Goal: Navigation & Orientation: Understand site structure

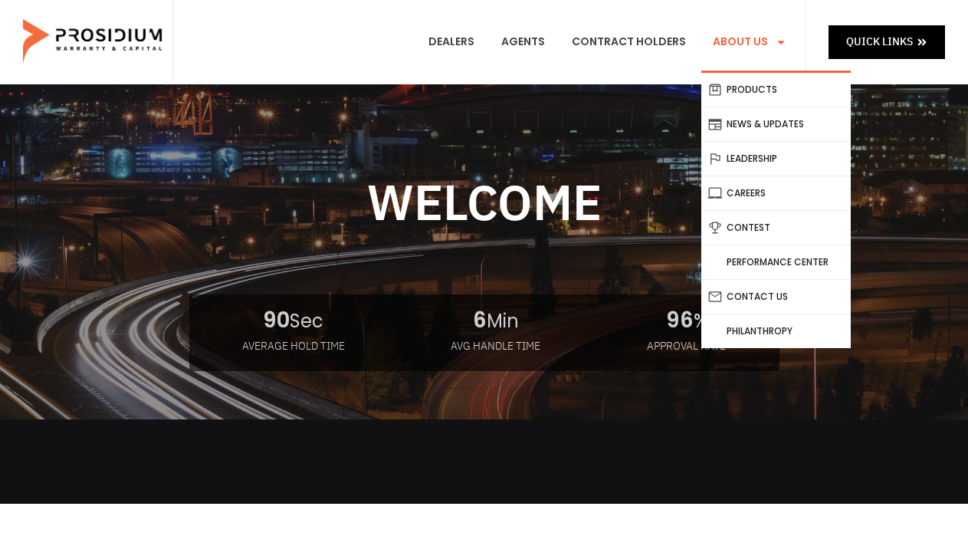
click at [730, 44] on link "About Us" at bounding box center [749, 42] width 97 height 57
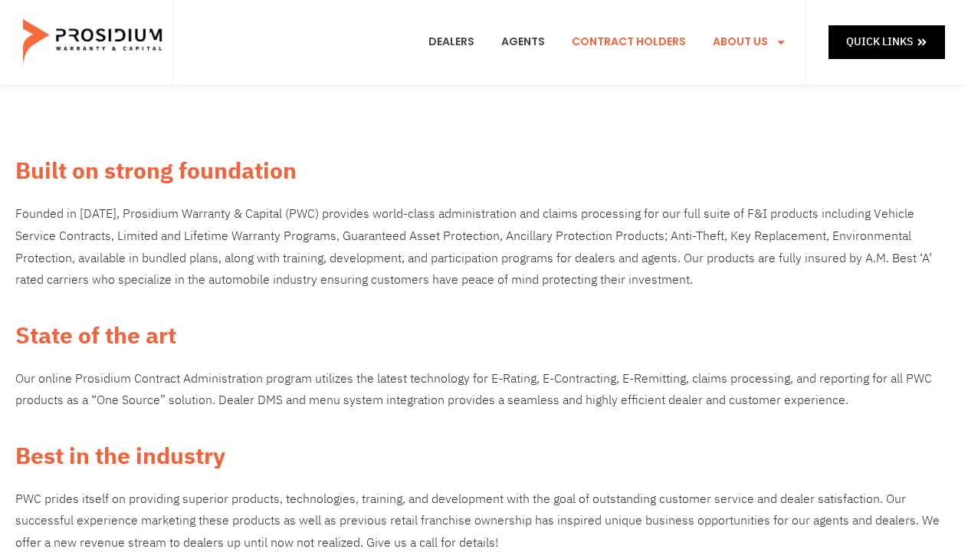
click at [635, 41] on link "Contract Holders" at bounding box center [628, 42] width 137 height 57
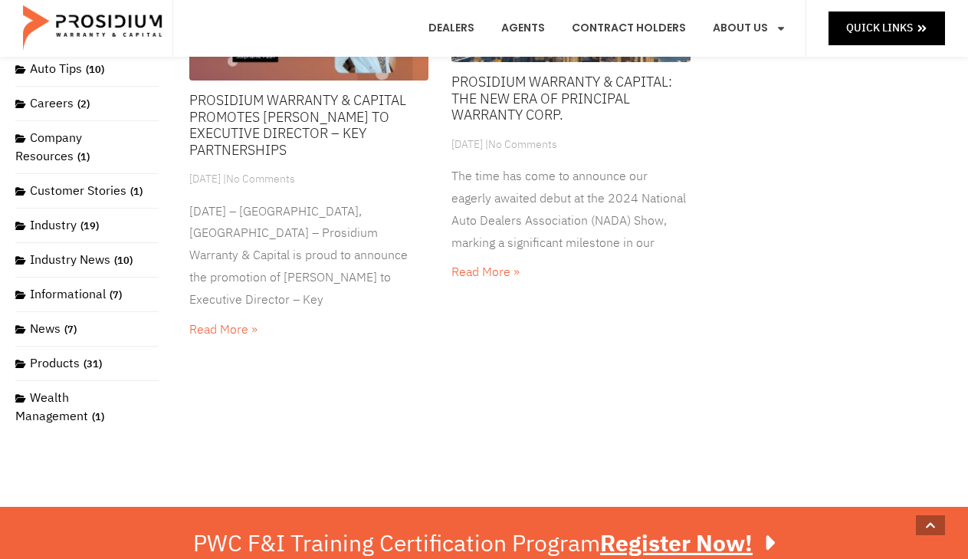
scroll to position [307, 0]
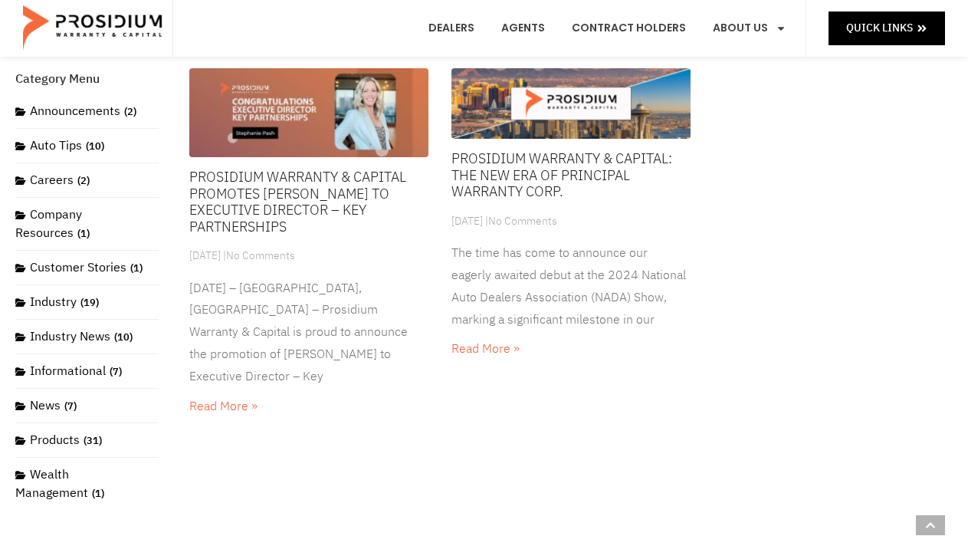
click at [505, 184] on link "Prosidium Warranty & Capital: The New Era of Principal Warranty Corp." at bounding box center [561, 175] width 221 height 54
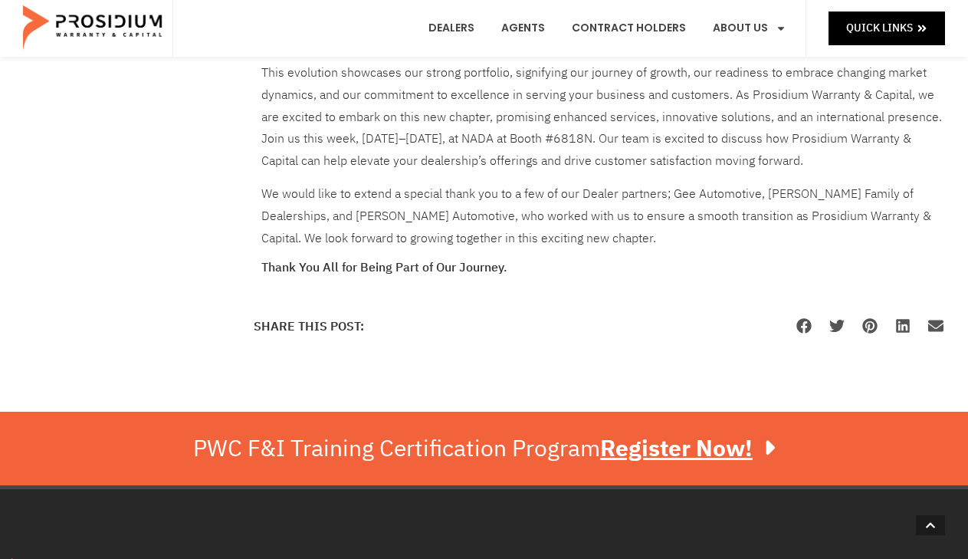
scroll to position [1456, 0]
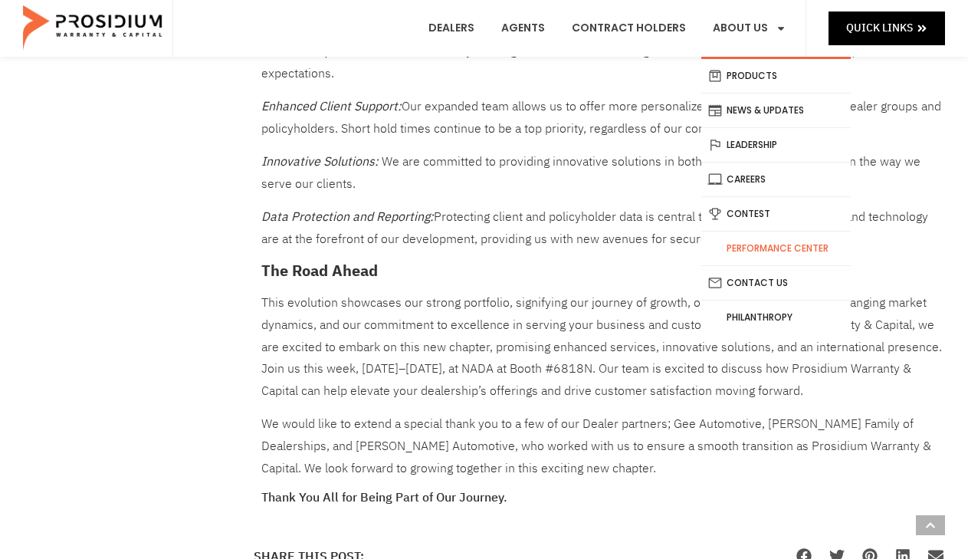
click at [724, 240] on link "Performance Center" at bounding box center [775, 248] width 149 height 34
click at [742, 150] on link "Leadership" at bounding box center [775, 145] width 149 height 34
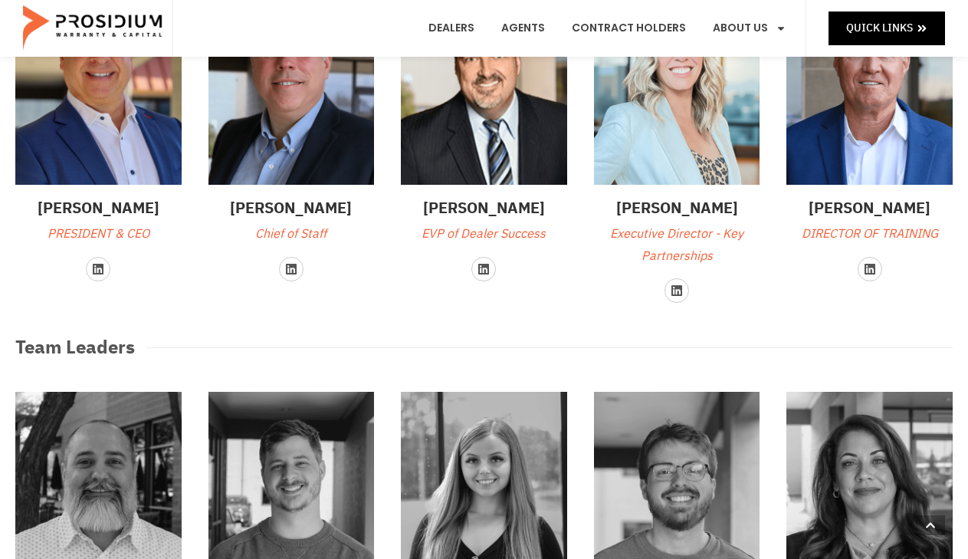
scroll to position [153, 0]
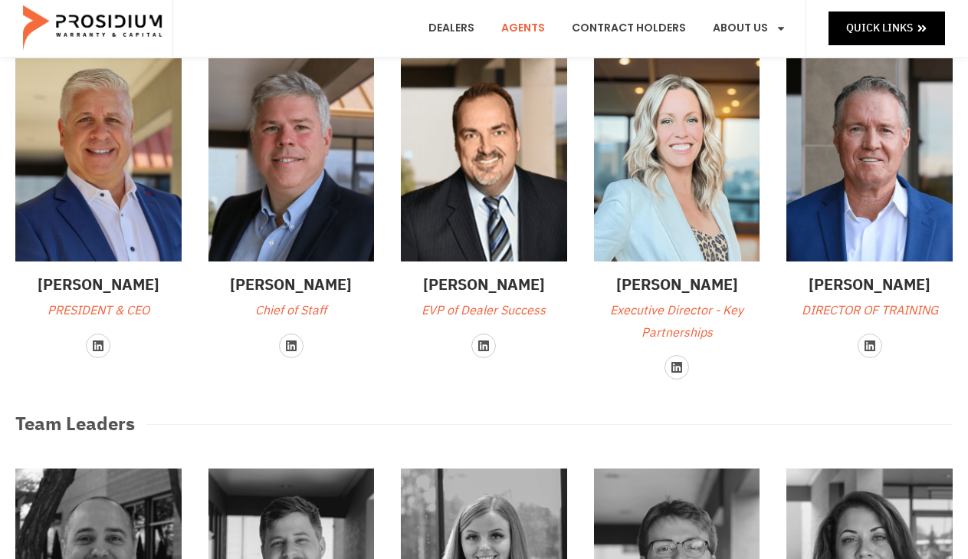
click at [520, 28] on link "Agents" at bounding box center [523, 28] width 67 height 57
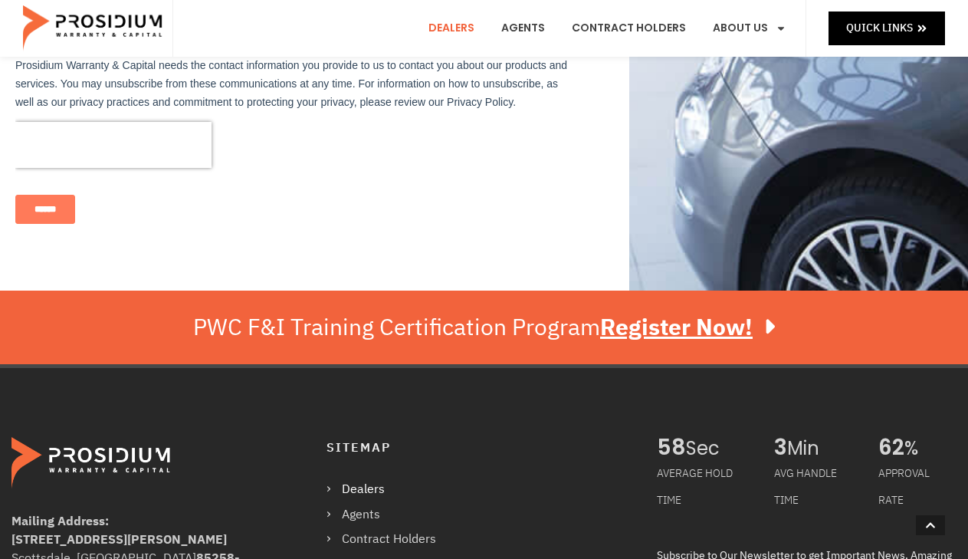
scroll to position [1303, 0]
